Goal: Task Accomplishment & Management: Complete application form

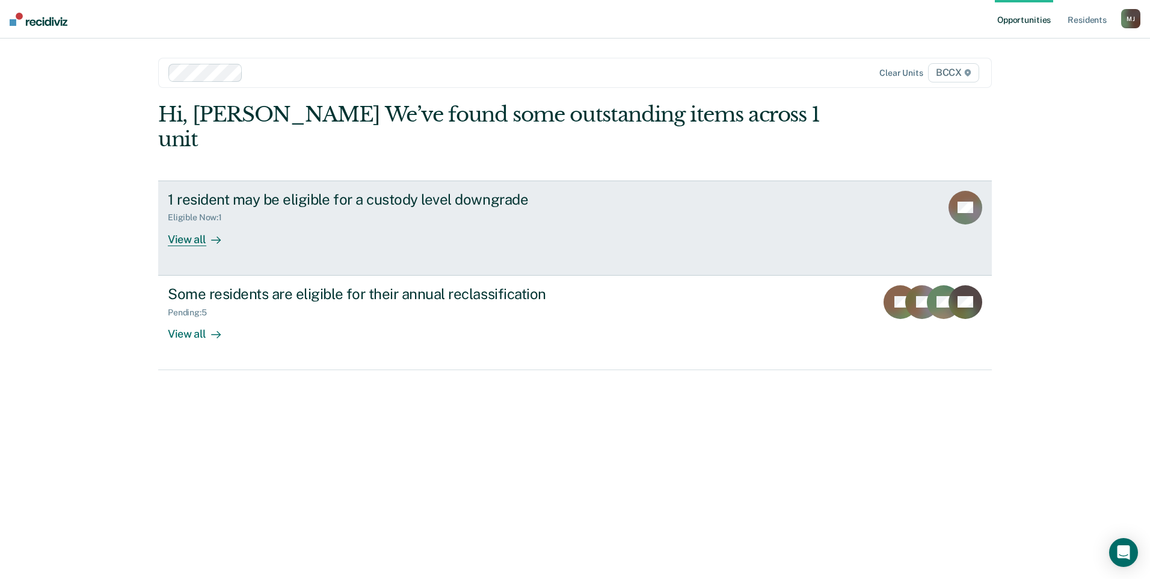
click at [204, 223] on div "View all" at bounding box center [201, 234] width 67 height 23
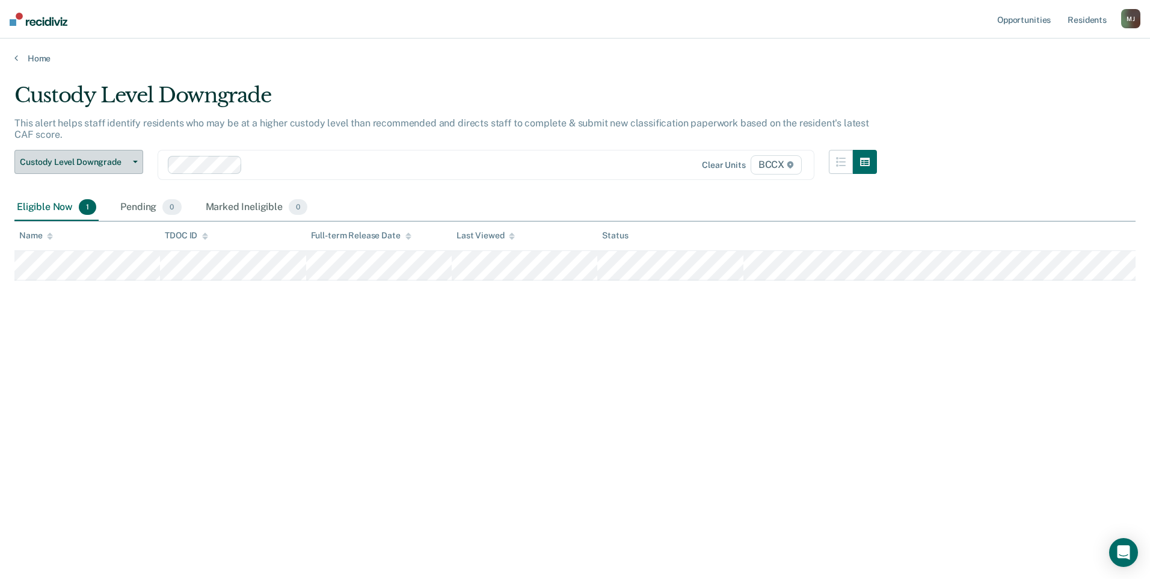
click at [137, 162] on icon "button" at bounding box center [135, 162] width 5 height 2
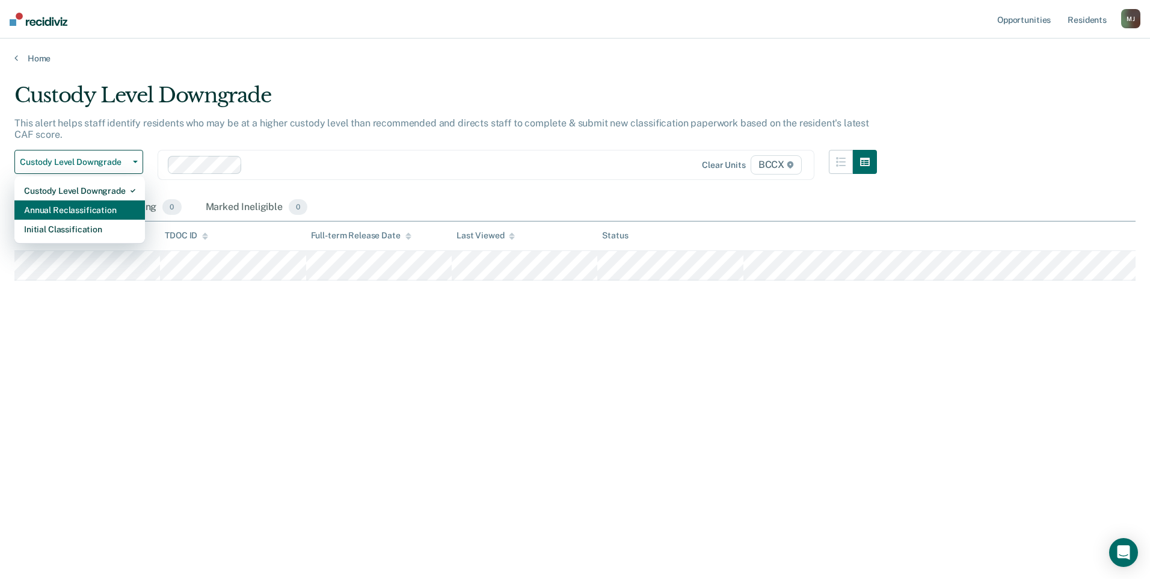
click at [116, 201] on div "Annual Reclassification" at bounding box center [79, 209] width 111 height 19
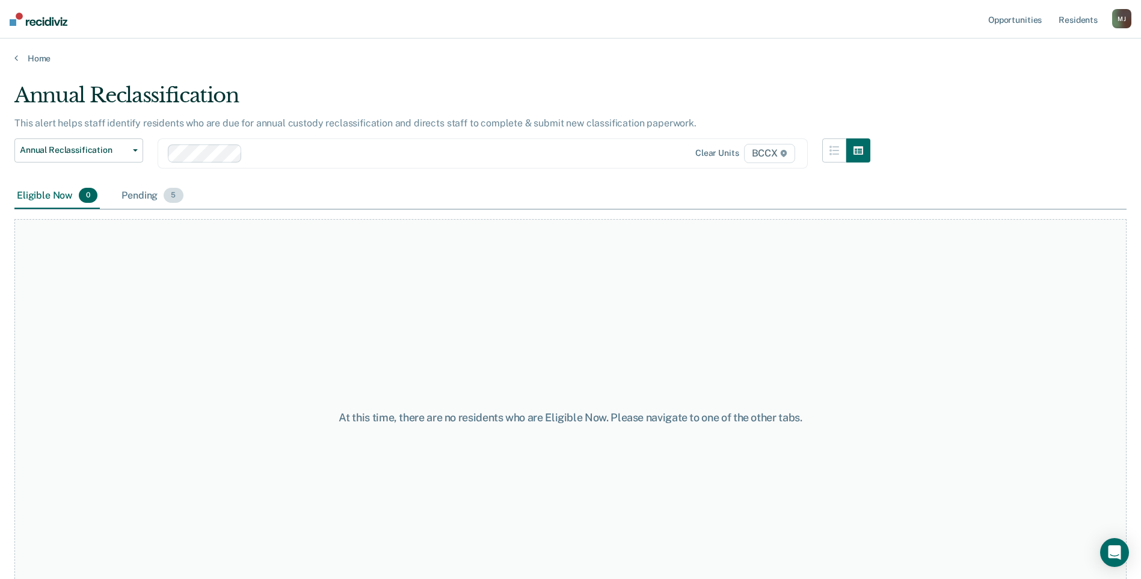
click at [150, 195] on div "Pending 5" at bounding box center [152, 196] width 66 height 26
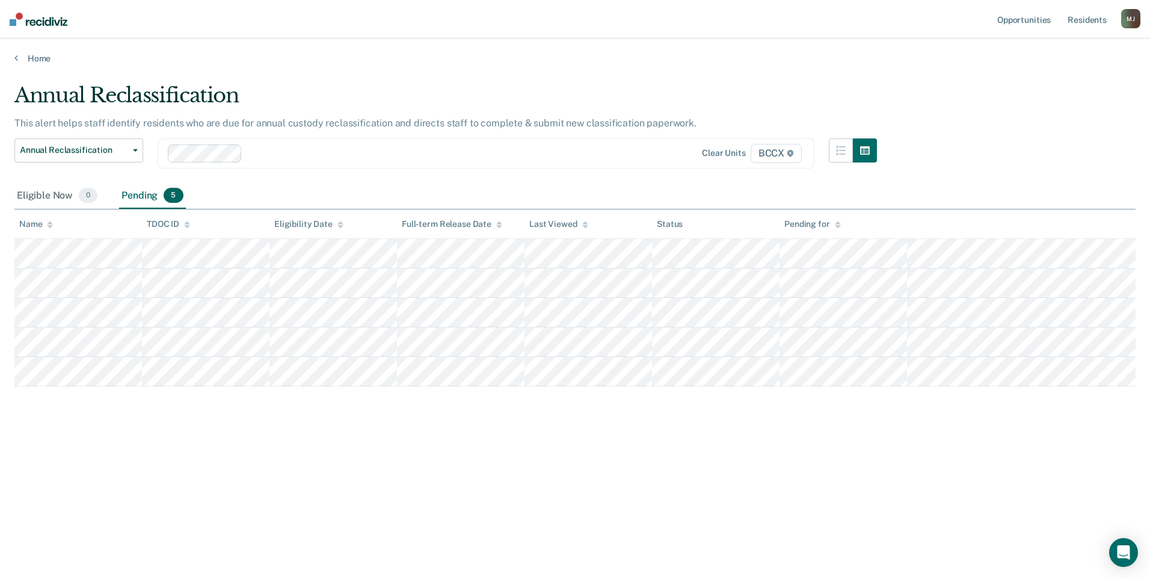
click at [275, 153] on div at bounding box center [429, 153] width 364 height 14
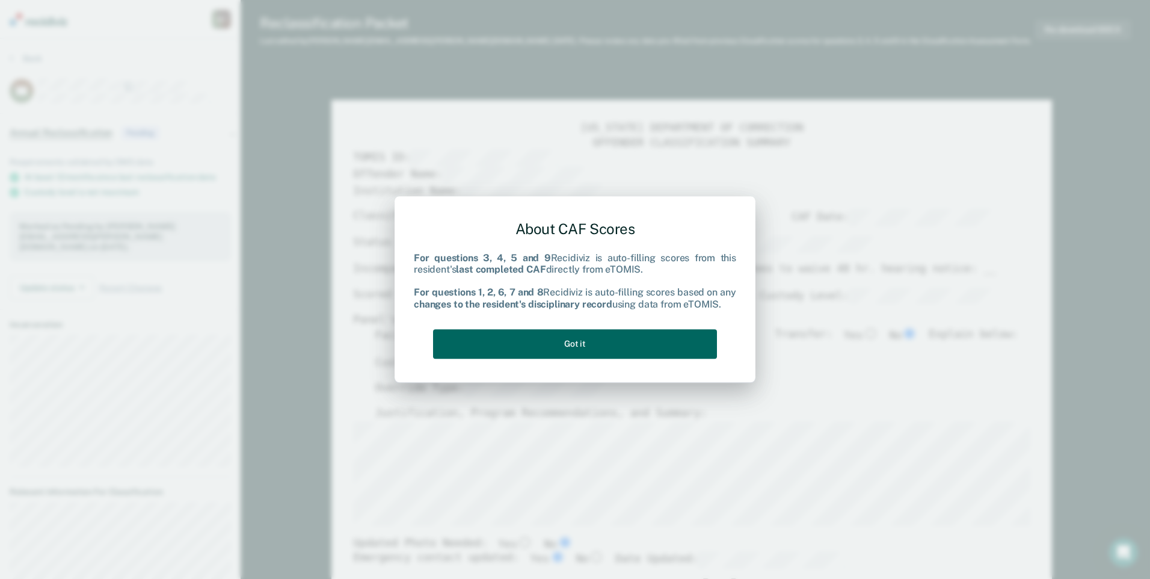
click at [592, 342] on button "Got it" at bounding box center [575, 343] width 284 height 29
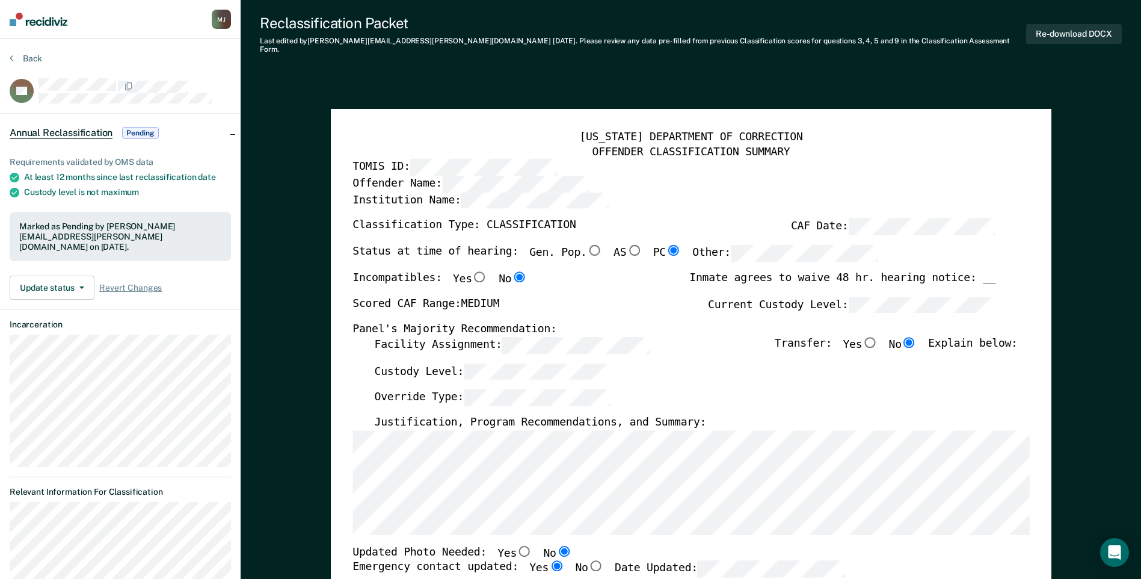
type textarea "x"
